Goal: Find specific page/section

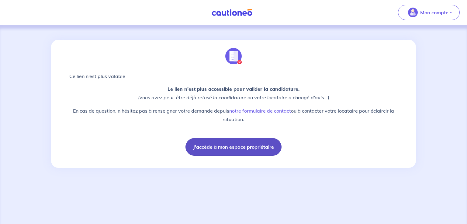
click at [233, 147] on button "J'accède à mon espace propriétaire" at bounding box center [233, 147] width 96 height 18
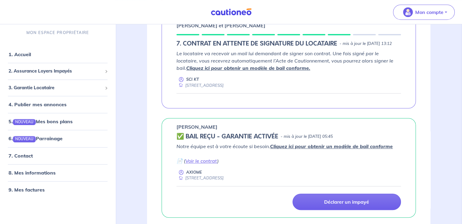
scroll to position [354, 0]
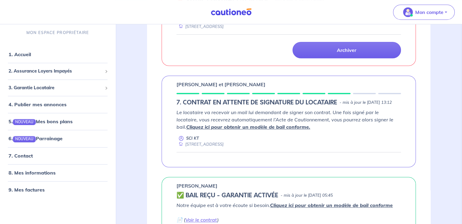
click at [249, 130] on link "Cliquez ici pour obtenir un modèle de bail conforme." at bounding box center [248, 127] width 124 height 6
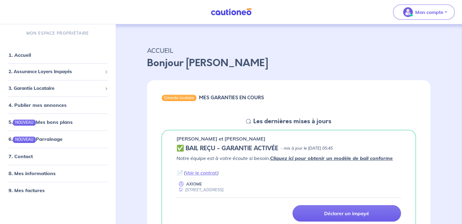
scroll to position [0, 0]
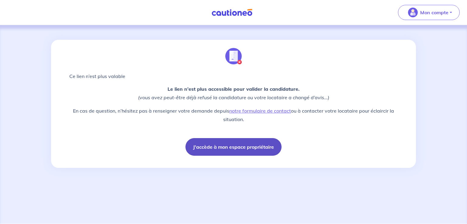
click at [241, 146] on button "J'accède à mon espace propriétaire" at bounding box center [233, 147] width 96 height 18
